Goal: Navigation & Orientation: Find specific page/section

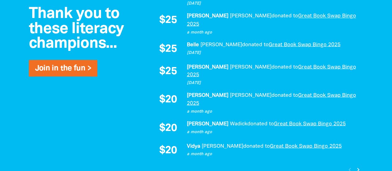
scroll to position [588, 0]
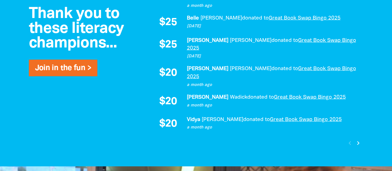
click at [349, 137] on div "chevron_left chevron_right" at bounding box center [353, 142] width 19 height 11
click at [358, 139] on icon "chevron_right" at bounding box center [357, 142] width 7 height 7
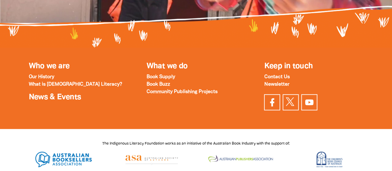
scroll to position [556, 0]
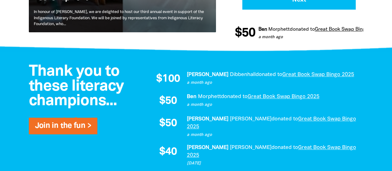
scroll to position [248, 0]
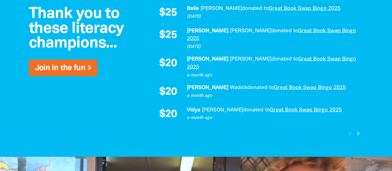
scroll to position [588, 0]
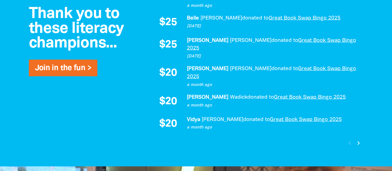
click at [358, 139] on icon "chevron_right" at bounding box center [357, 142] width 7 height 7
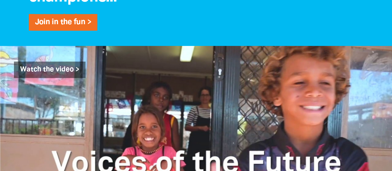
scroll to position [432, 0]
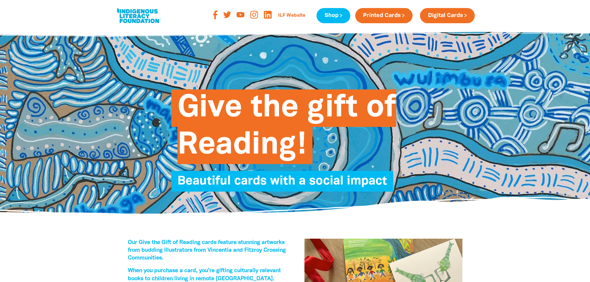
click at [149, 17] on link at bounding box center [138, 15] width 46 height 19
click at [340, 23] on link "Shop" at bounding box center [332, 15] width 33 height 15
